Goal: Communication & Community: Answer question/provide support

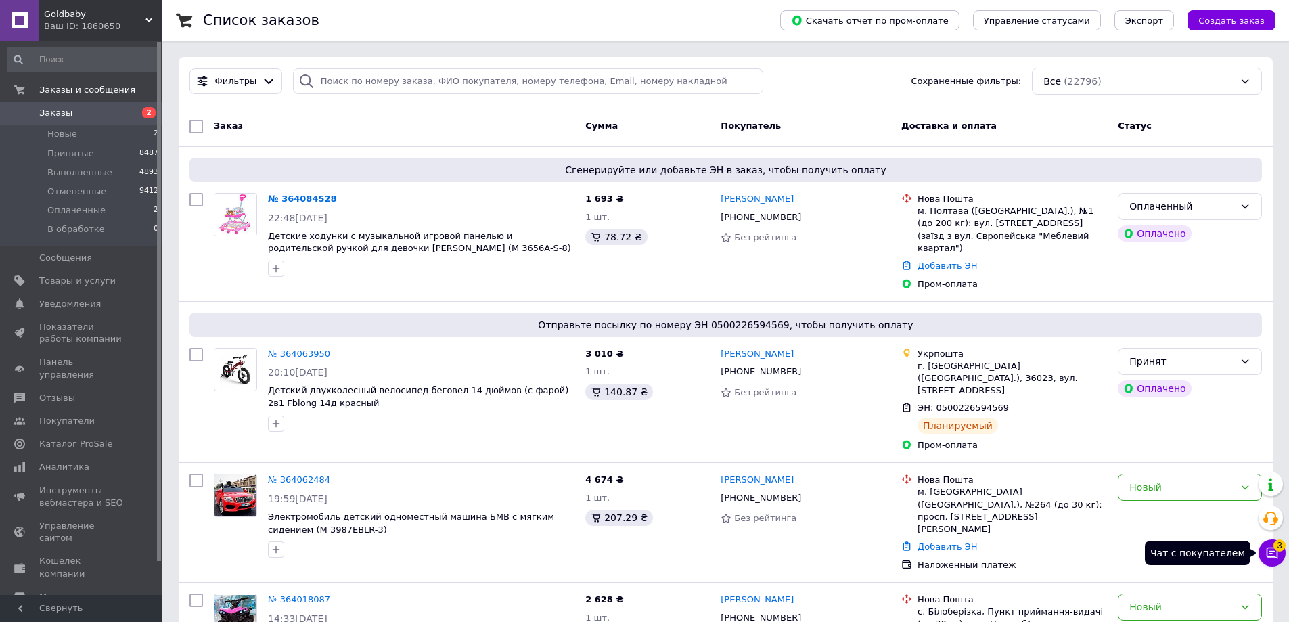
click at [1275, 556] on icon at bounding box center [1272, 553] width 14 height 14
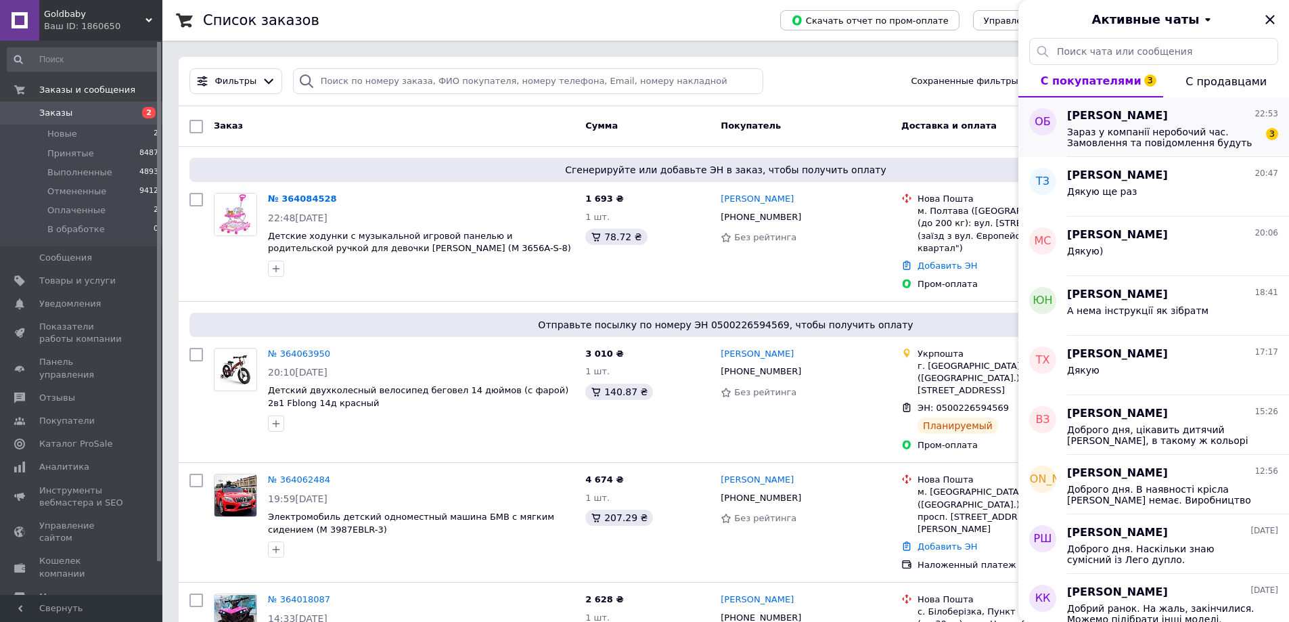
click at [1205, 146] on span "Зараз у компанії неробочий час. Замовлення та повідомлення будуть оброблені з 1…" at bounding box center [1163, 138] width 192 height 22
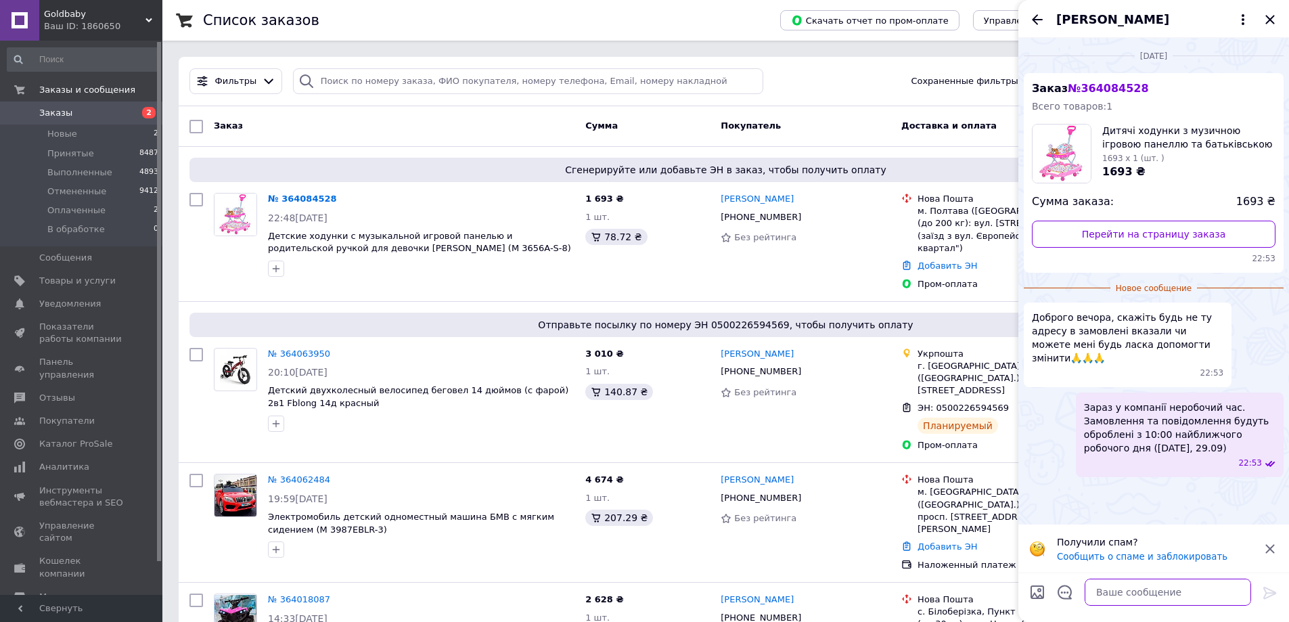
click at [1110, 602] on textarea at bounding box center [1168, 592] width 166 height 27
paste textarea "Добрий вечір! 🙂 Так, звичайно, ми можемо у вашому замовленні змінити адресу. Бу…"
type textarea "Добрий вечір! 🙂 Так, звичайно, ми можемо у вашому замовленні змінити адресу. Бу…"
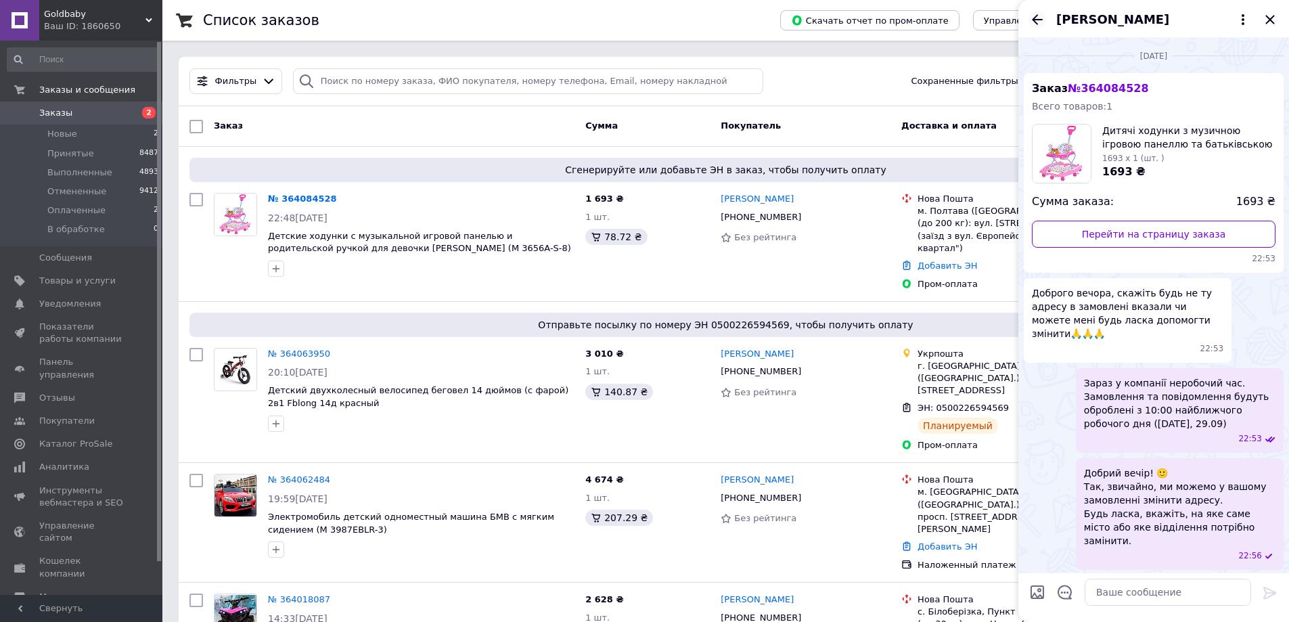
click at [1038, 19] on icon "Назад" at bounding box center [1037, 19] width 11 height 10
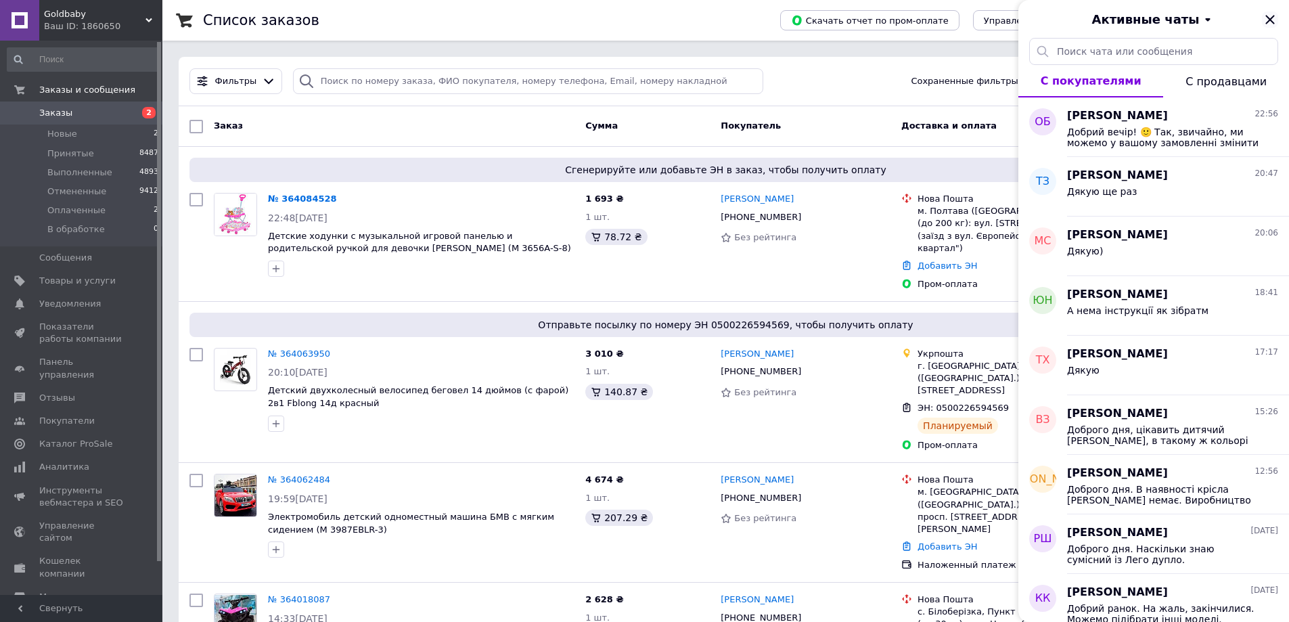
click at [1269, 23] on icon "Закрыть" at bounding box center [1270, 20] width 16 height 16
